Goal: Task Accomplishment & Management: Manage account settings

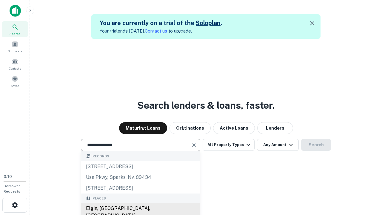
click at [140, 208] on div "Elgin, [GEOGRAPHIC_DATA], [GEOGRAPHIC_DATA]" at bounding box center [140, 212] width 119 height 18
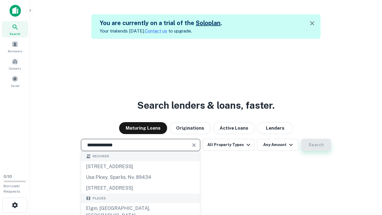
type input "**********"
click at [301, 139] on button "Search" at bounding box center [316, 145] width 30 height 12
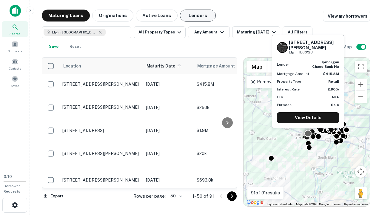
click at [198, 16] on button "Lenders" at bounding box center [198, 16] width 36 height 12
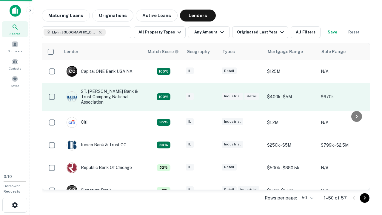
click at [212, 97] on div "IL" at bounding box center [201, 97] width 30 height 8
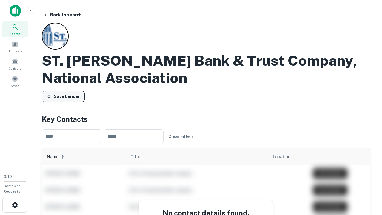
click at [63, 96] on button "Save Lender" at bounding box center [63, 96] width 43 height 11
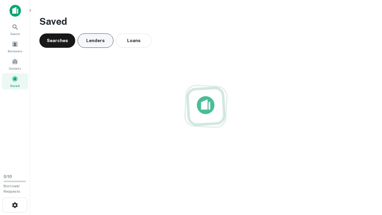
click at [95, 41] on button "Lenders" at bounding box center [96, 40] width 36 height 14
